Goal: Task Accomplishment & Management: Manage account settings

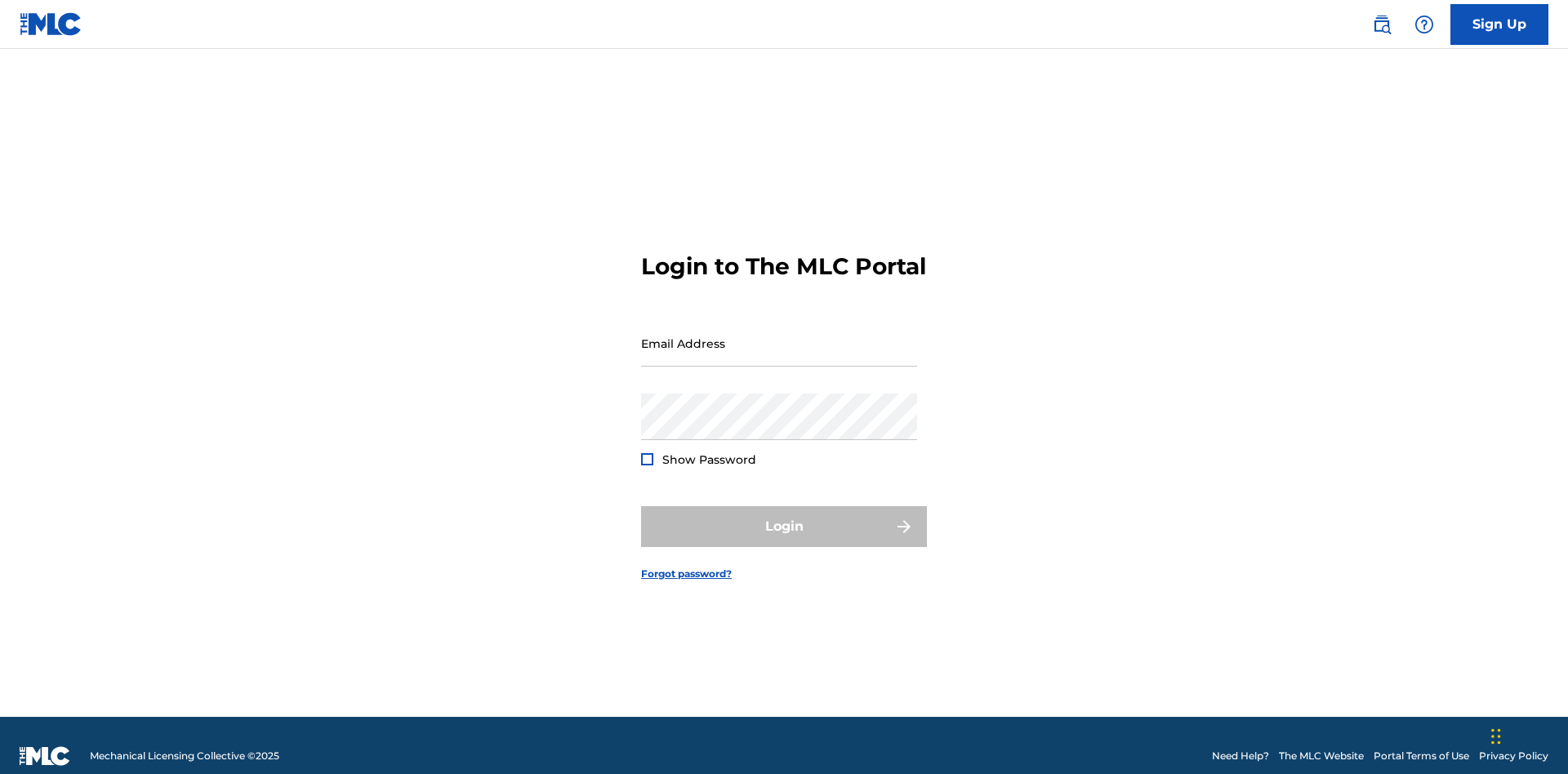
scroll to position [21, 0]
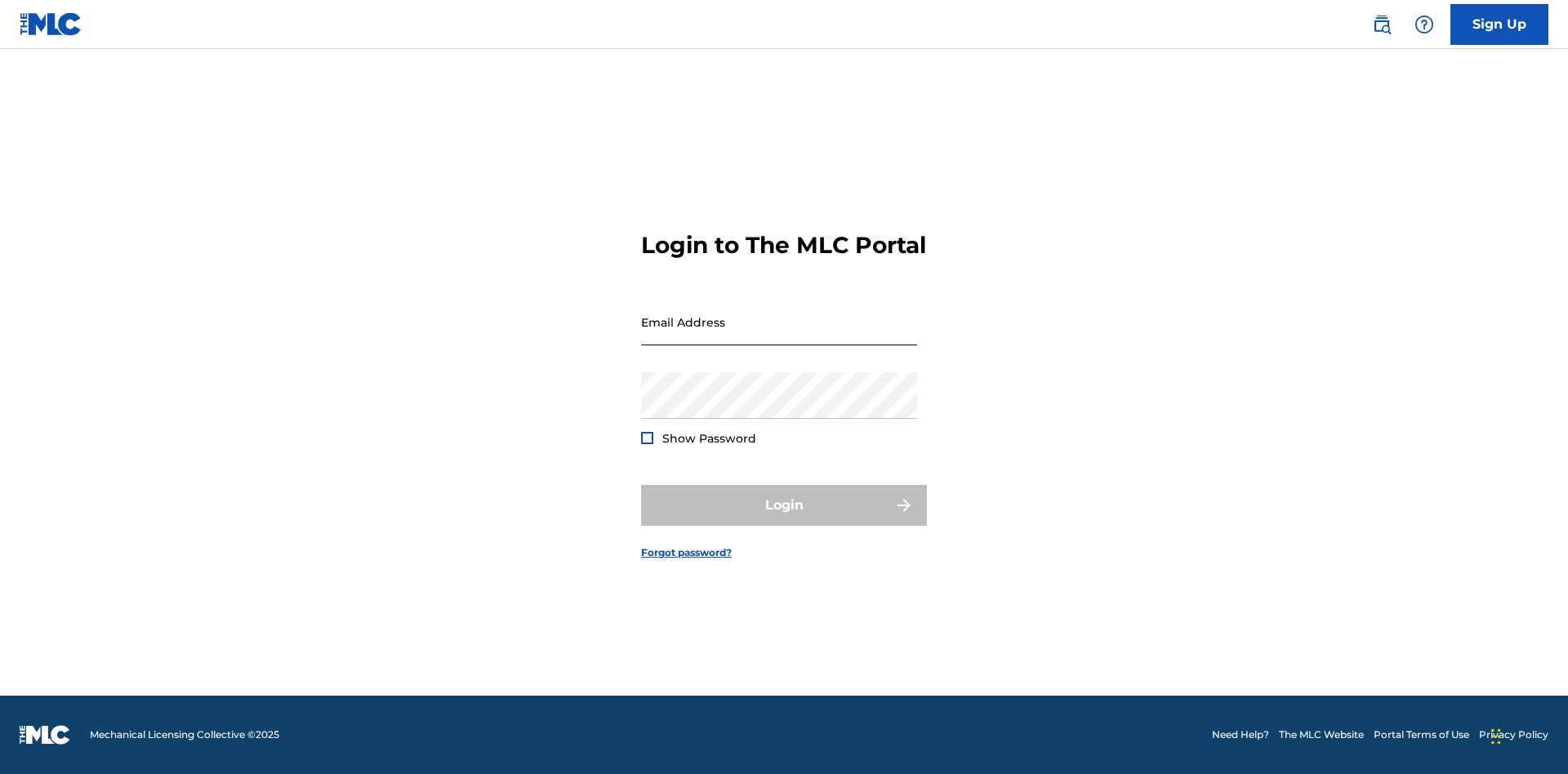
click at [779, 335] on input "Email Address" at bounding box center [779, 322] width 276 height 47
type input "[PERSON_NAME][EMAIL_ADDRESS][PERSON_NAME][DOMAIN_NAME]"
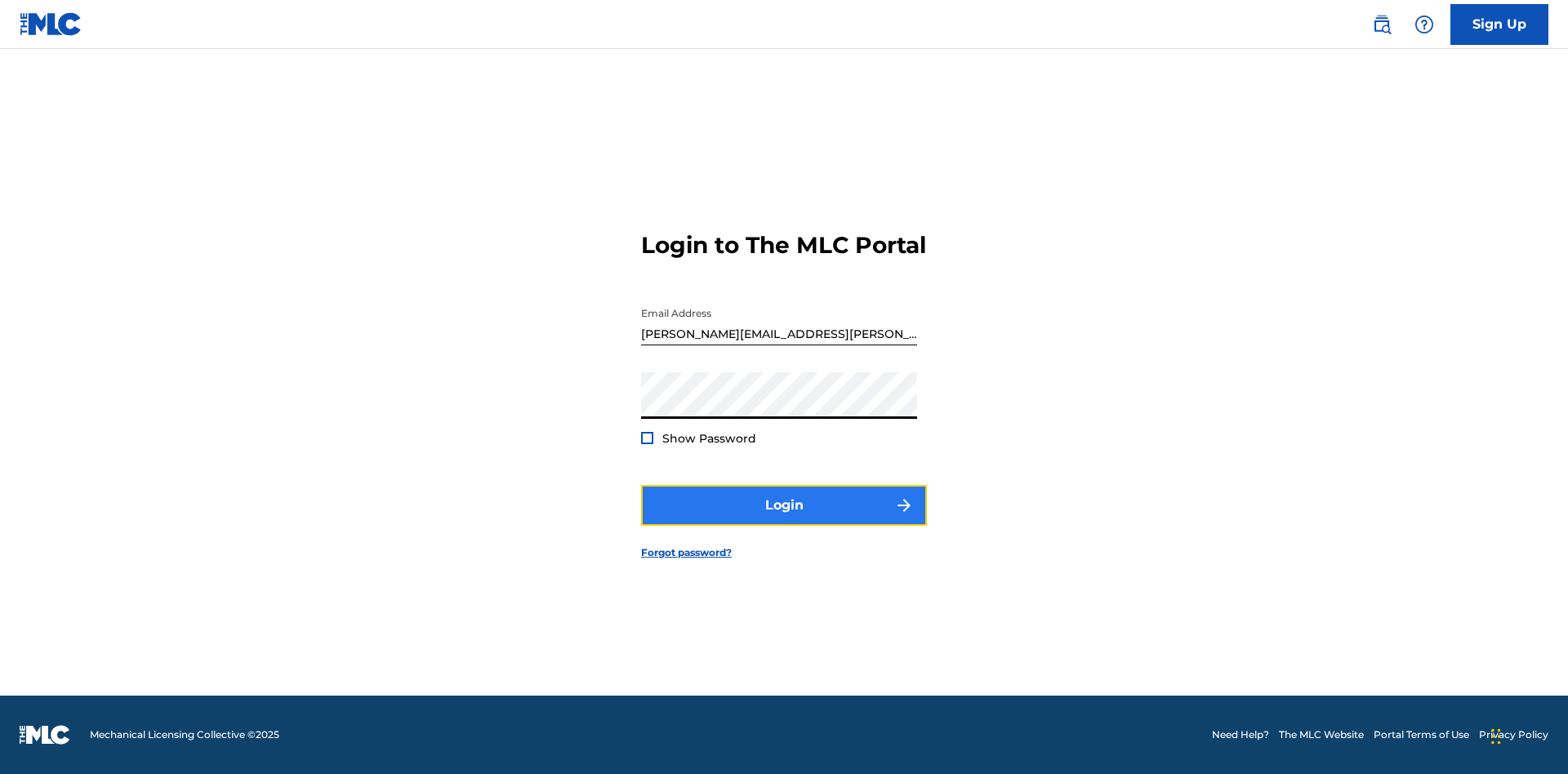
click at [784, 520] on button "Login" at bounding box center [784, 505] width 286 height 41
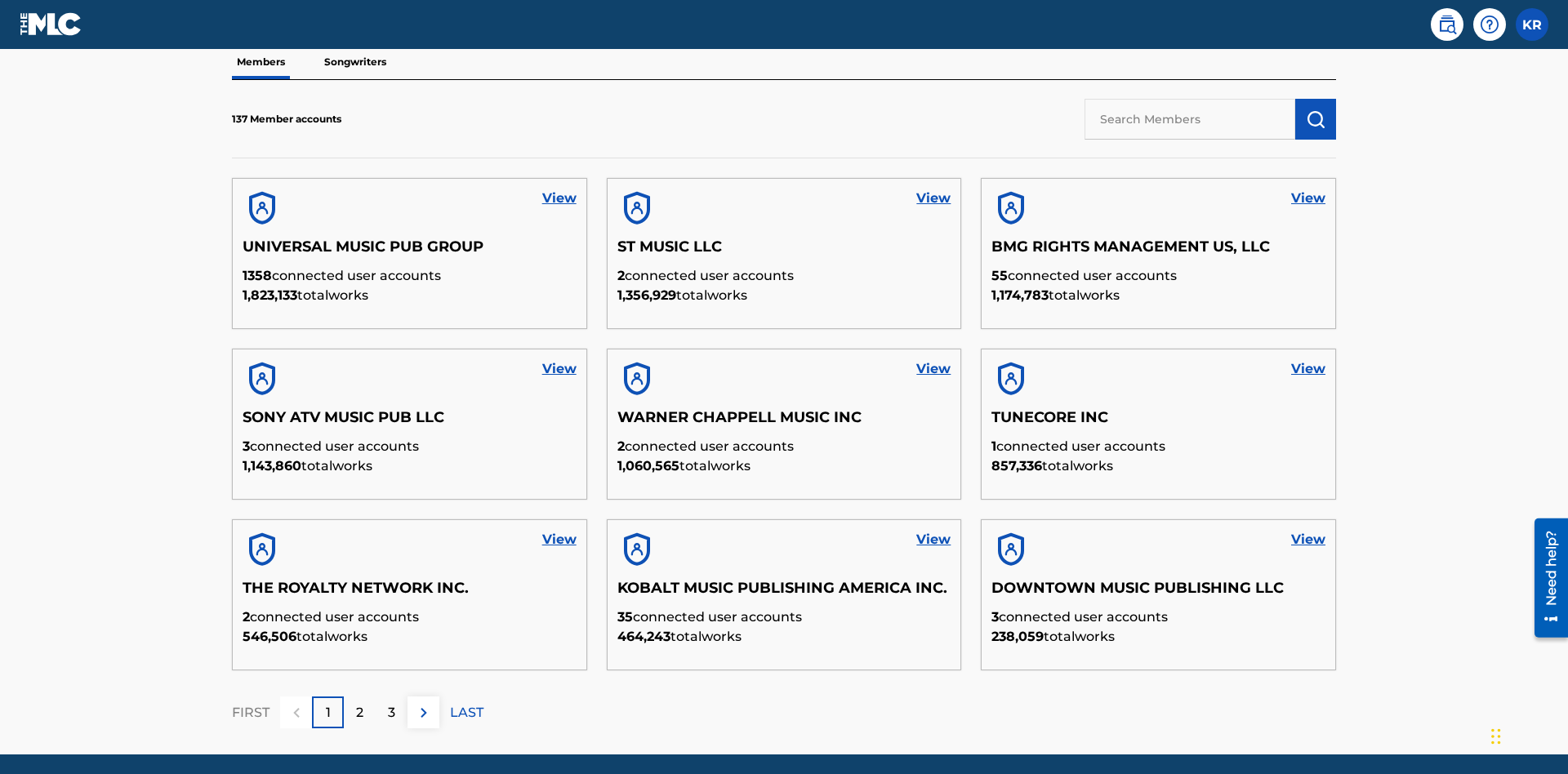
click at [1190, 118] on input "text" at bounding box center [1189, 118] width 211 height 41
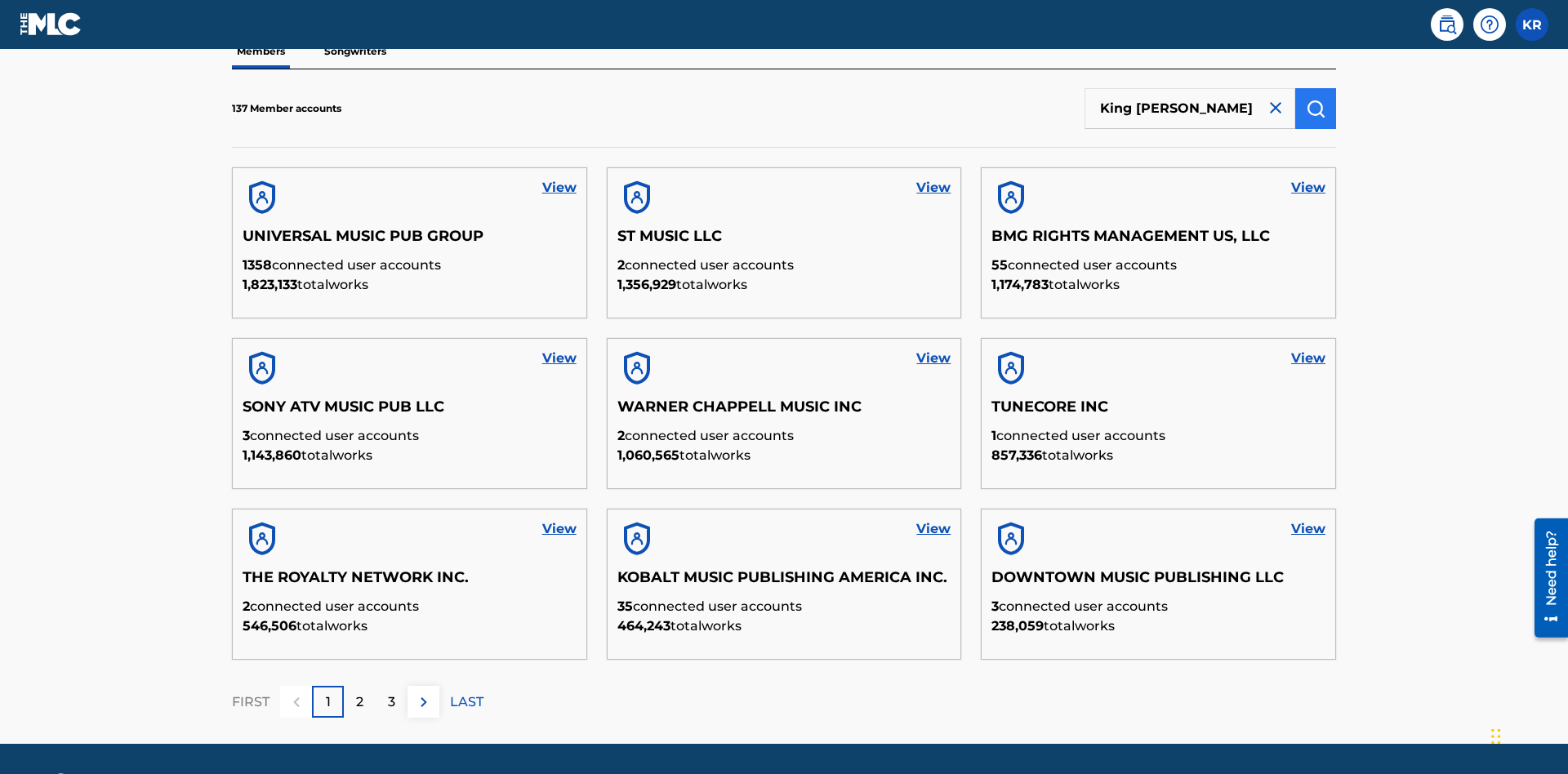
type input "King [PERSON_NAME]"
click at [1315, 108] on img "submit" at bounding box center [1315, 108] width 19 height 19
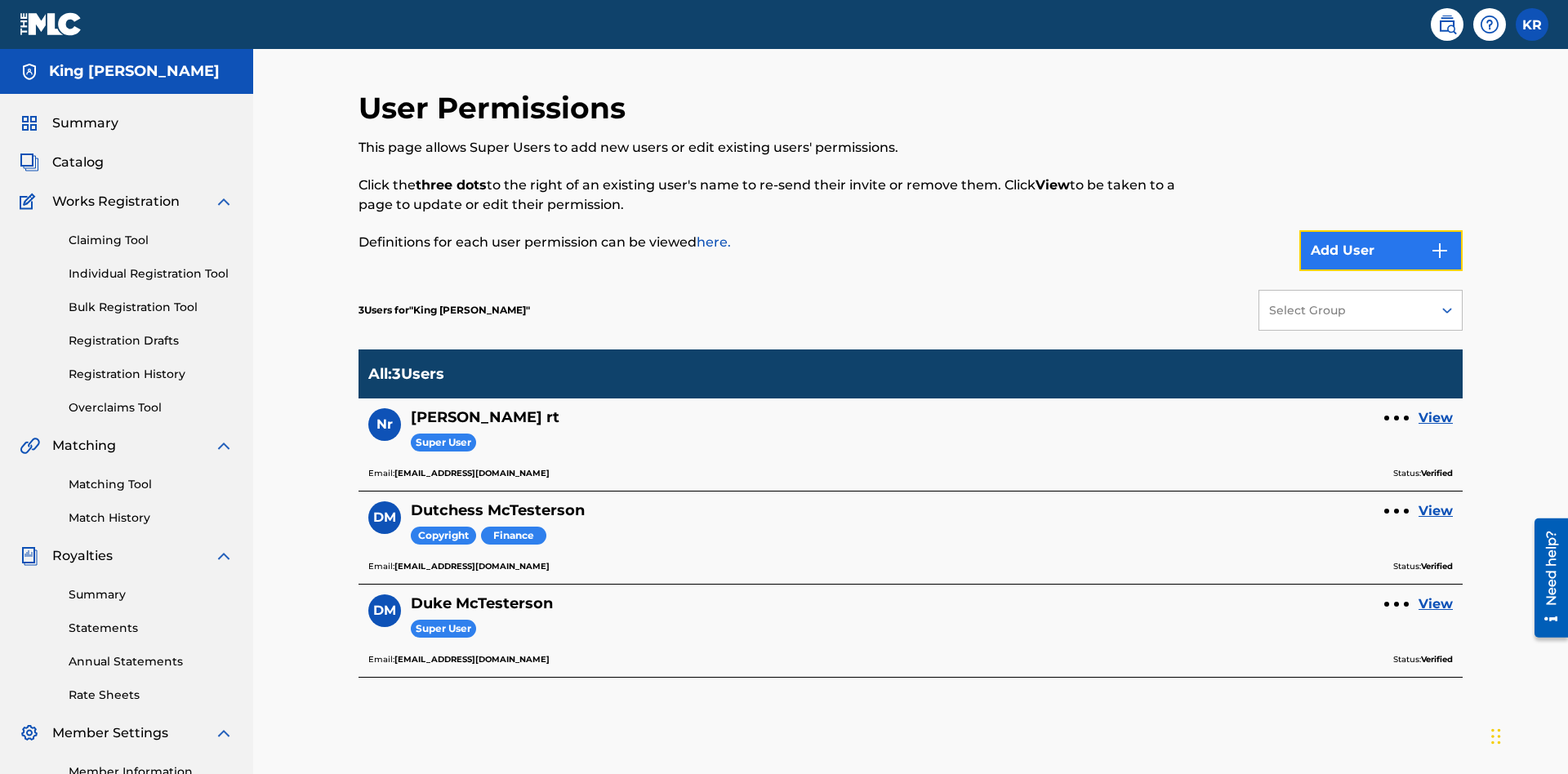
click at [1381, 230] on button "Add User" at bounding box center [1381, 250] width 163 height 41
